Goal: Information Seeking & Learning: Check status

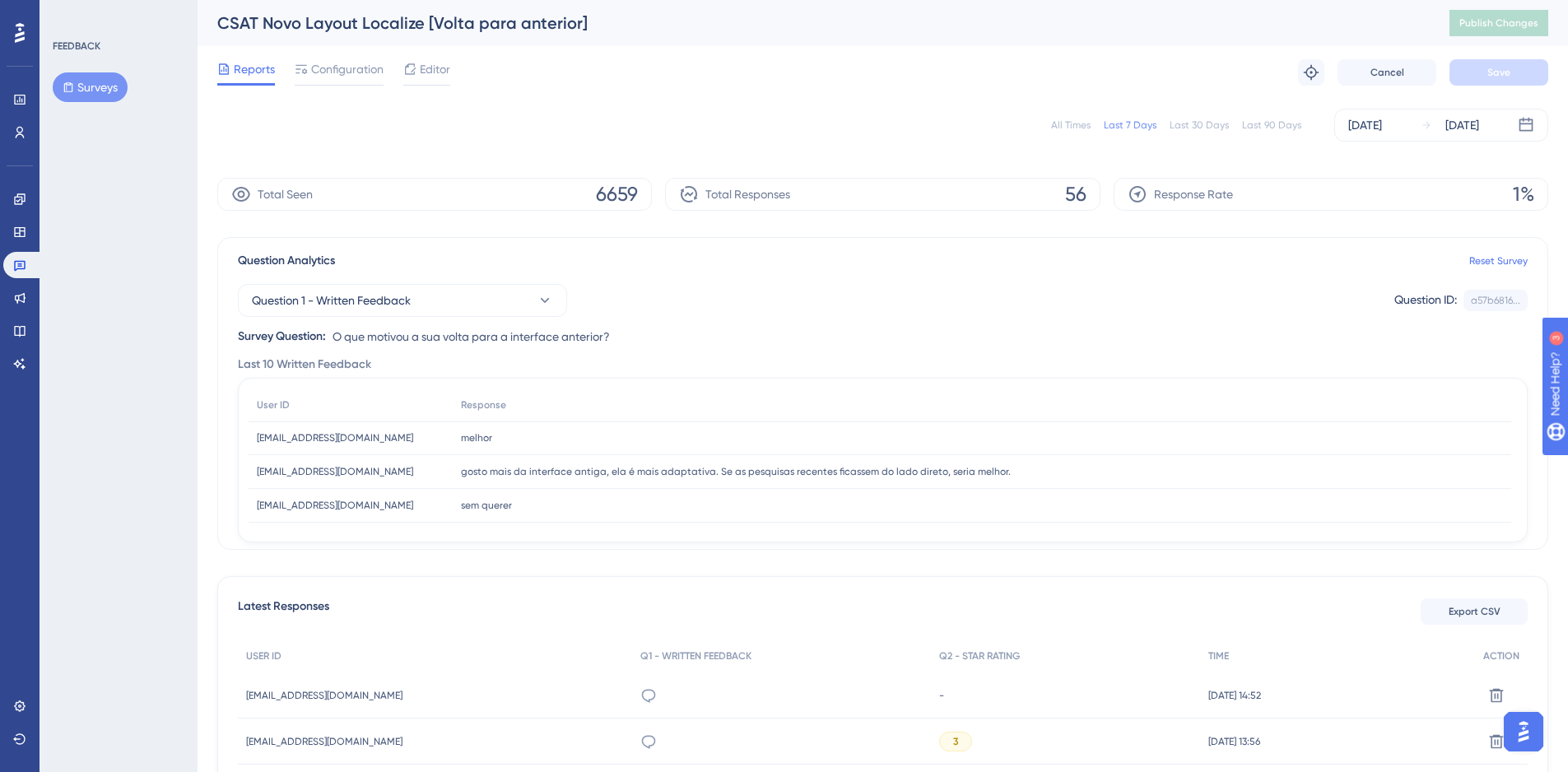
click at [88, 86] on button "Surveys" at bounding box center [90, 88] width 75 height 30
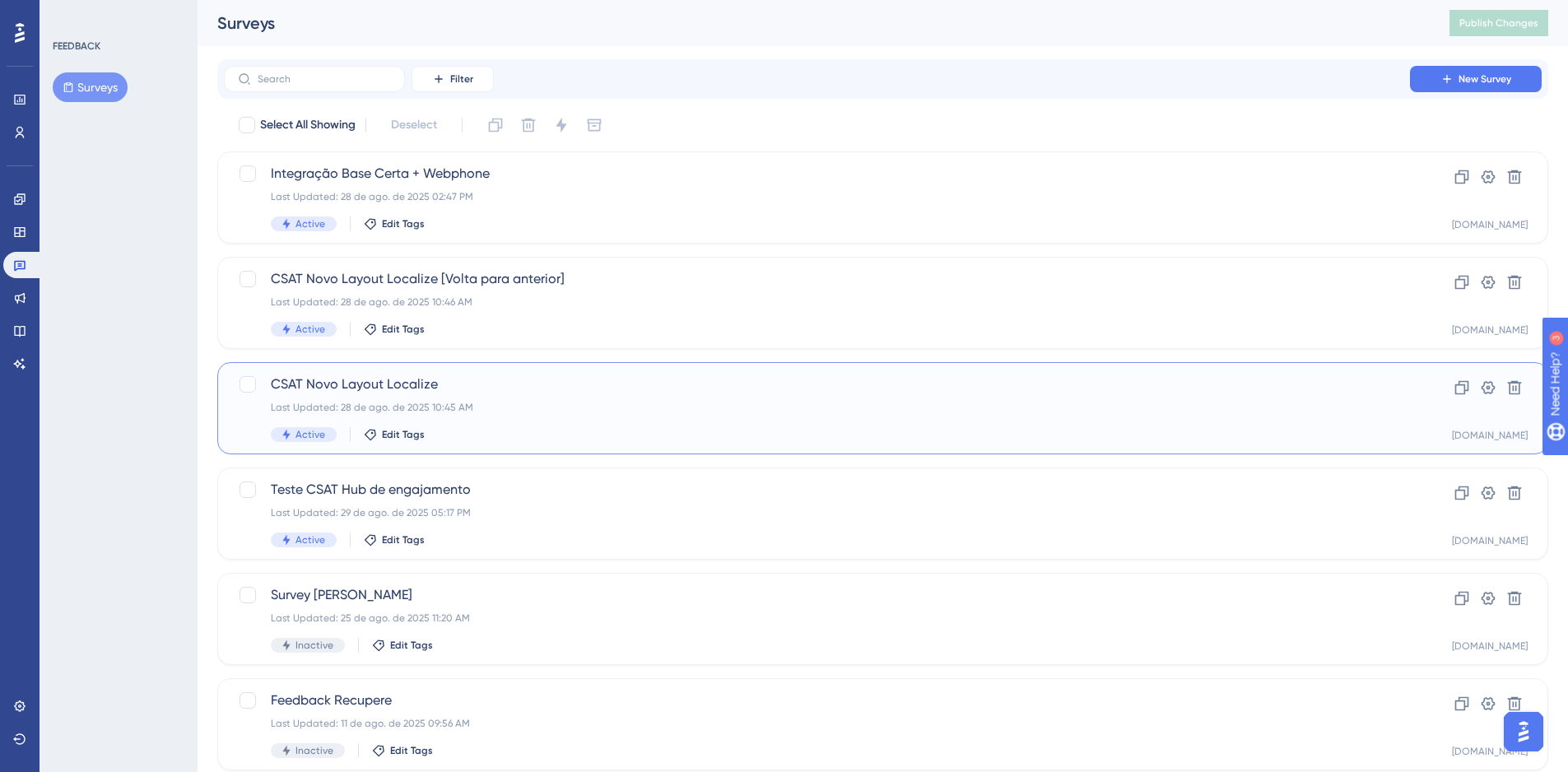
click at [507, 393] on span "CSAT Novo Layout Localize" at bounding box center [817, 384] width 1092 height 20
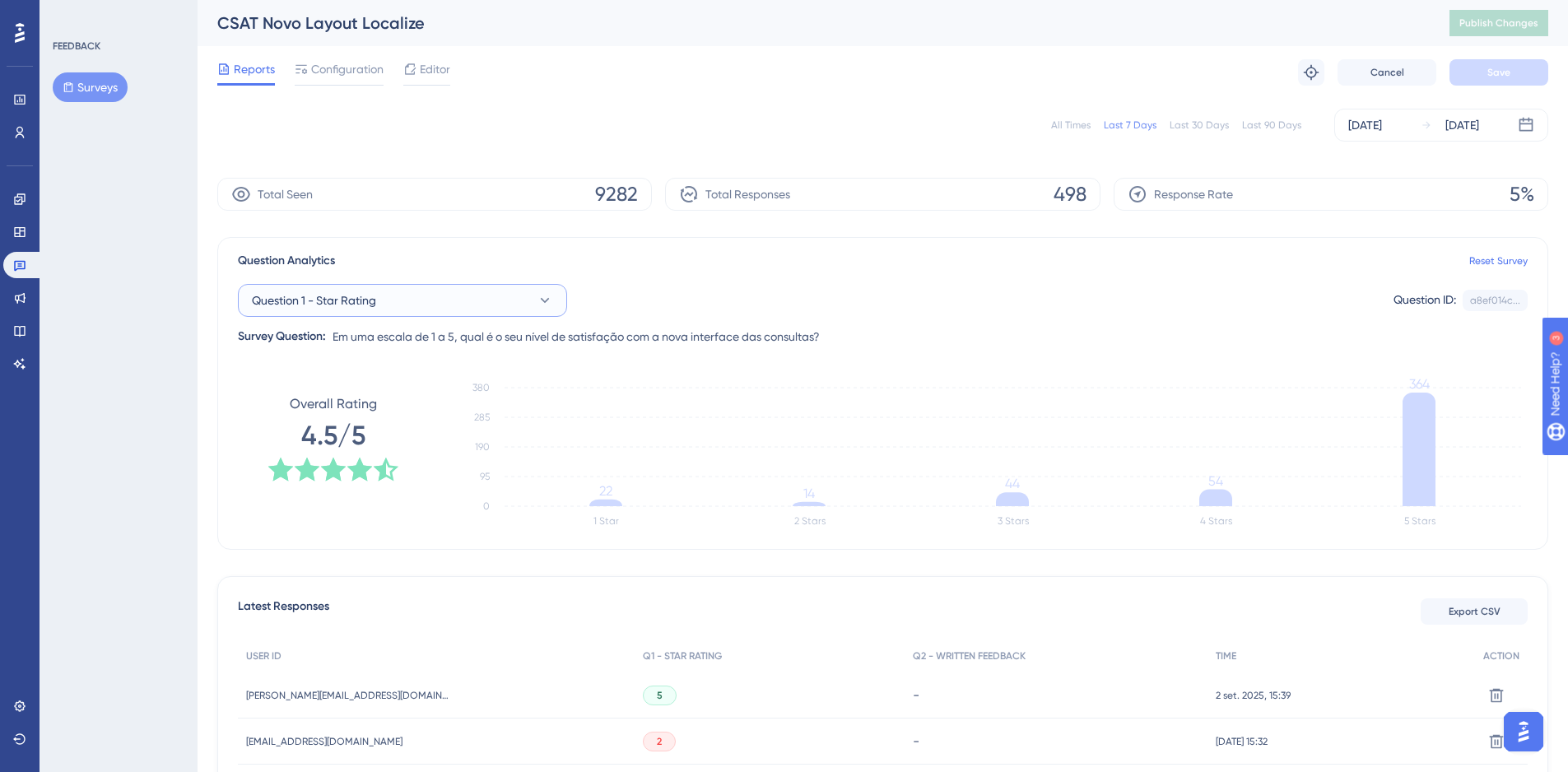
click at [363, 304] on span "Question 1 - Star Rating" at bounding box center [314, 301] width 124 height 20
click at [349, 425] on span "Question 2 - Written Feedback" at bounding box center [342, 434] width 160 height 20
